Goal: Transaction & Acquisition: Download file/media

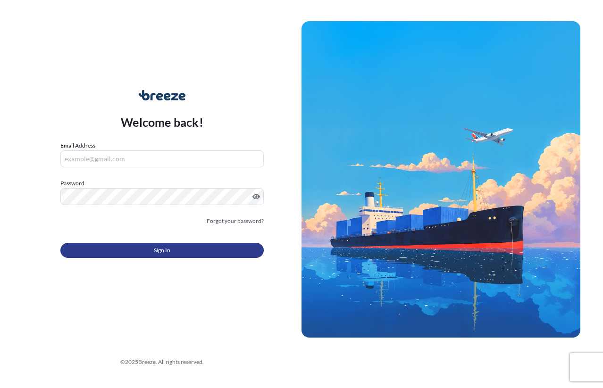
type input "[EMAIL_ADDRESS][DOMAIN_NAME]"
click at [149, 252] on button "Sign In" at bounding box center [161, 250] width 203 height 15
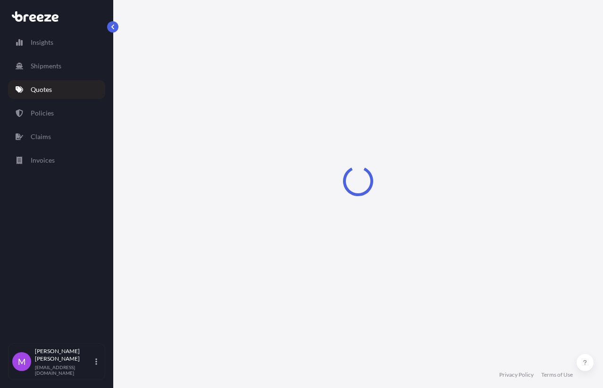
click at [49, 92] on p "Quotes" at bounding box center [41, 89] width 21 height 9
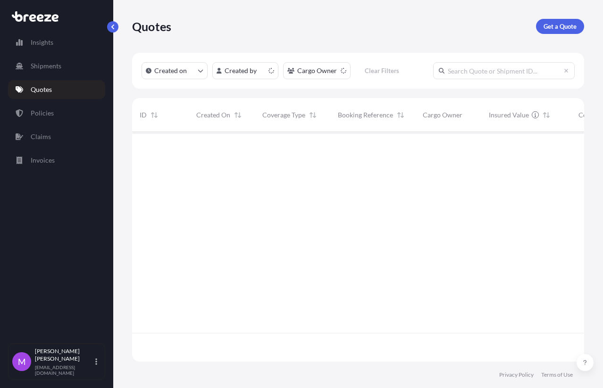
scroll to position [226, 443]
click at [50, 116] on p "Policies" at bounding box center [42, 113] width 23 height 9
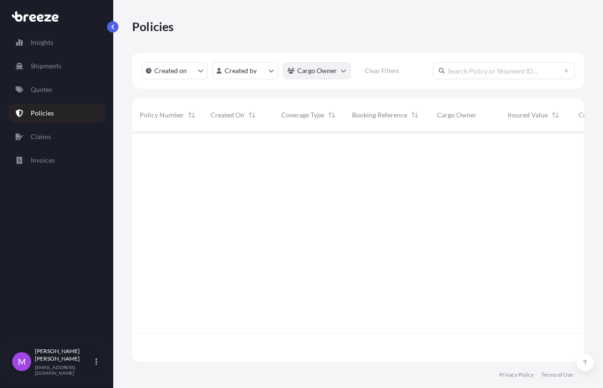
scroll to position [226, 443]
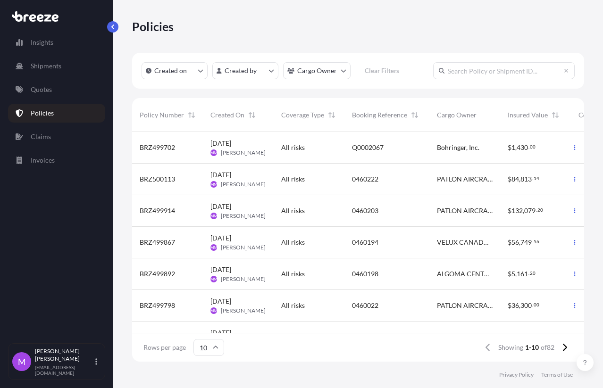
click at [451, 155] on div "Bohringer, Inc." at bounding box center [464, 148] width 71 height 32
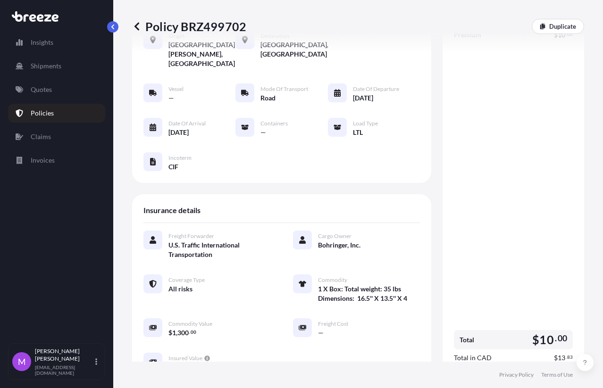
scroll to position [236, 0]
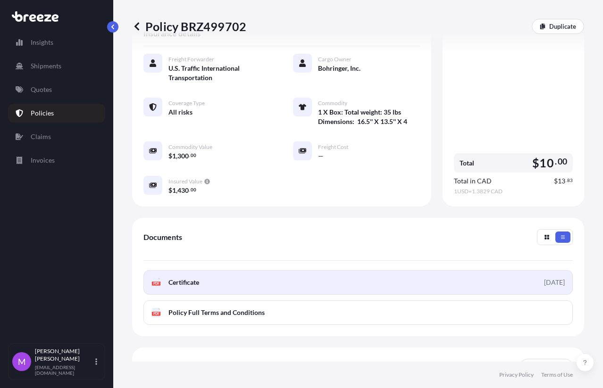
click at [245, 276] on link "PDF Certificate [DATE]" at bounding box center [357, 282] width 429 height 25
